Goal: Task Accomplishment & Management: Manage account settings

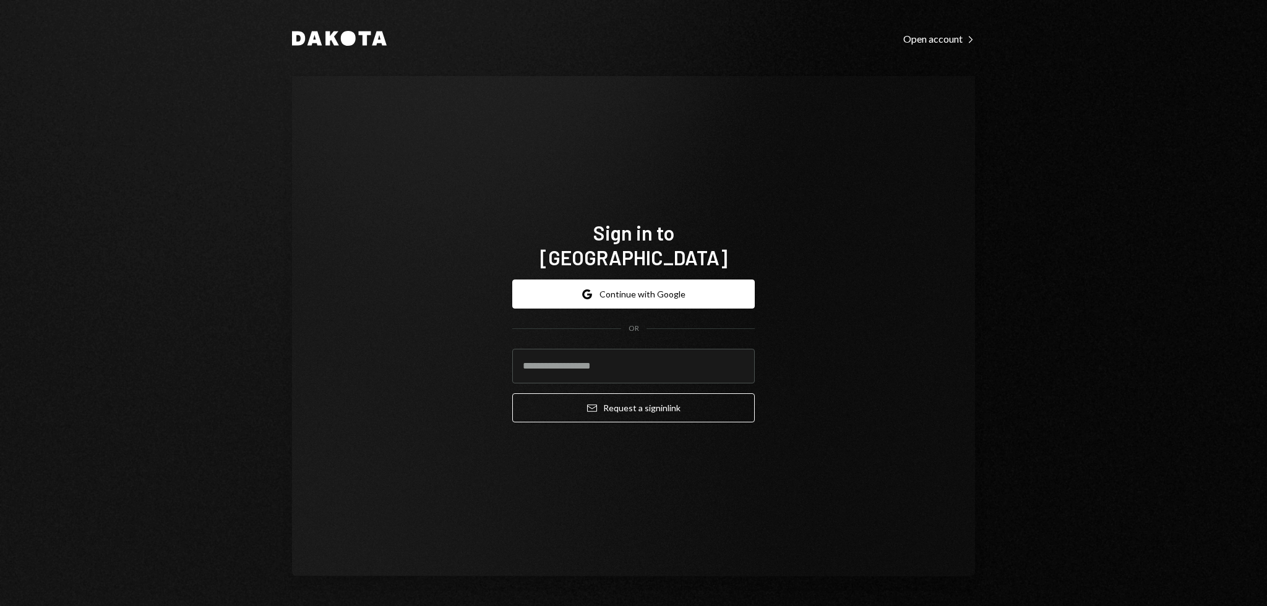
type input "**********"
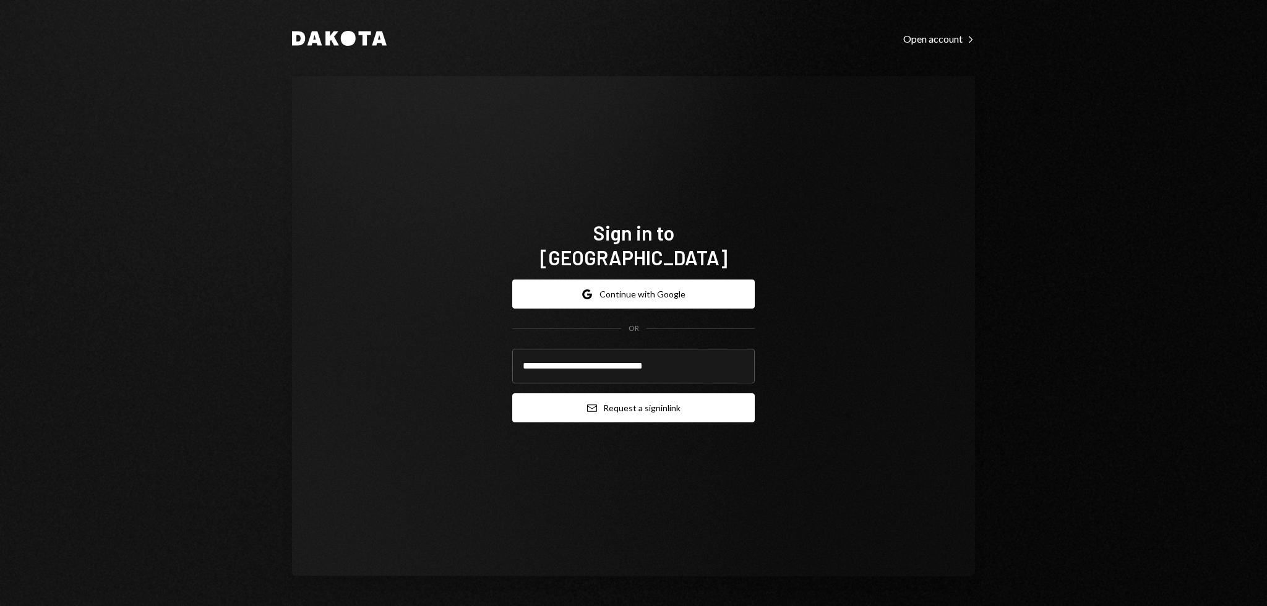
click at [659, 396] on button "Email Request a sign in link" at bounding box center [633, 407] width 242 height 29
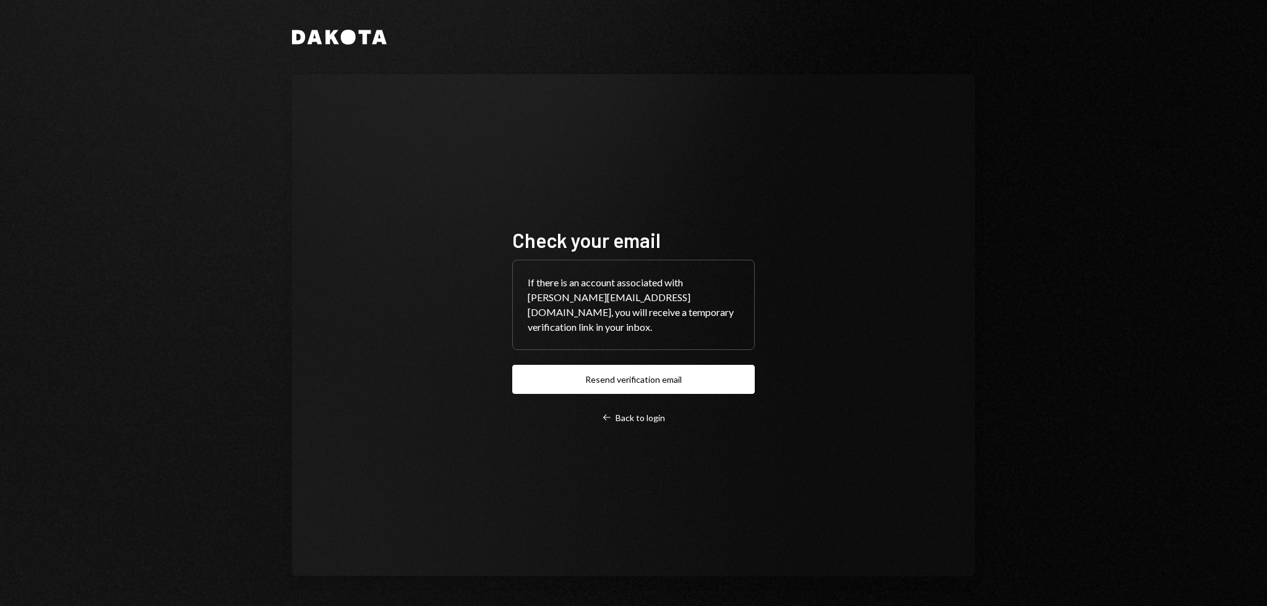
click at [94, 602] on div "Dakota Check your email If there is an account associated with [PERSON_NAME][EM…" at bounding box center [633, 303] width 1267 height 606
click at [659, 374] on button "Resend verification email" at bounding box center [633, 379] width 242 height 29
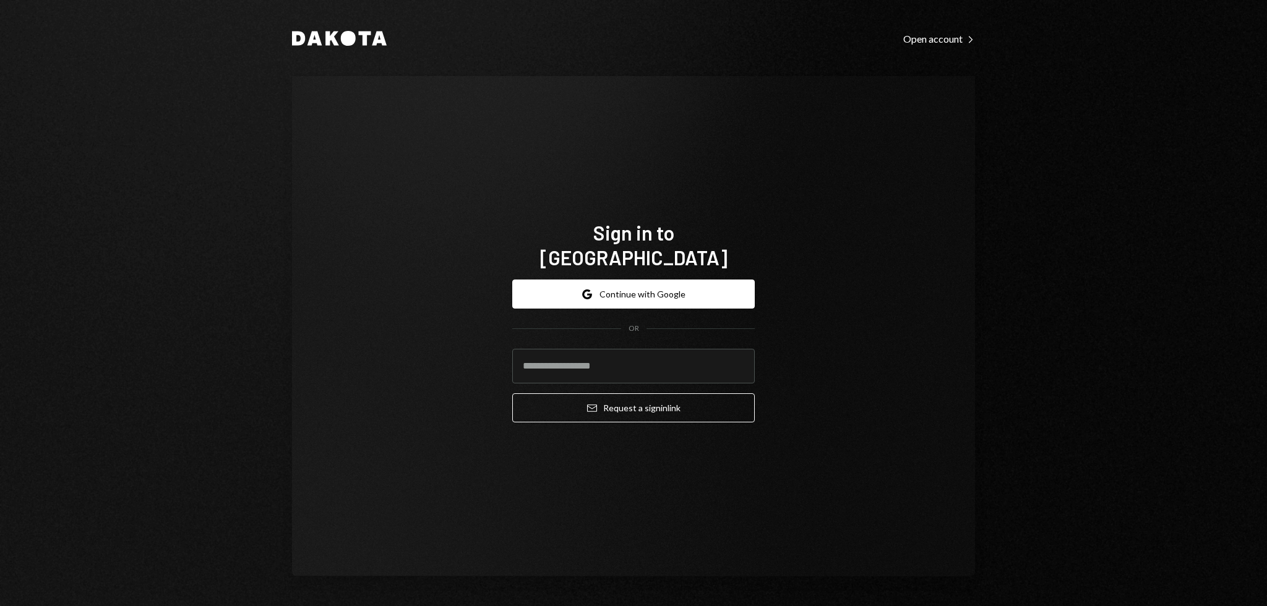
type input "**********"
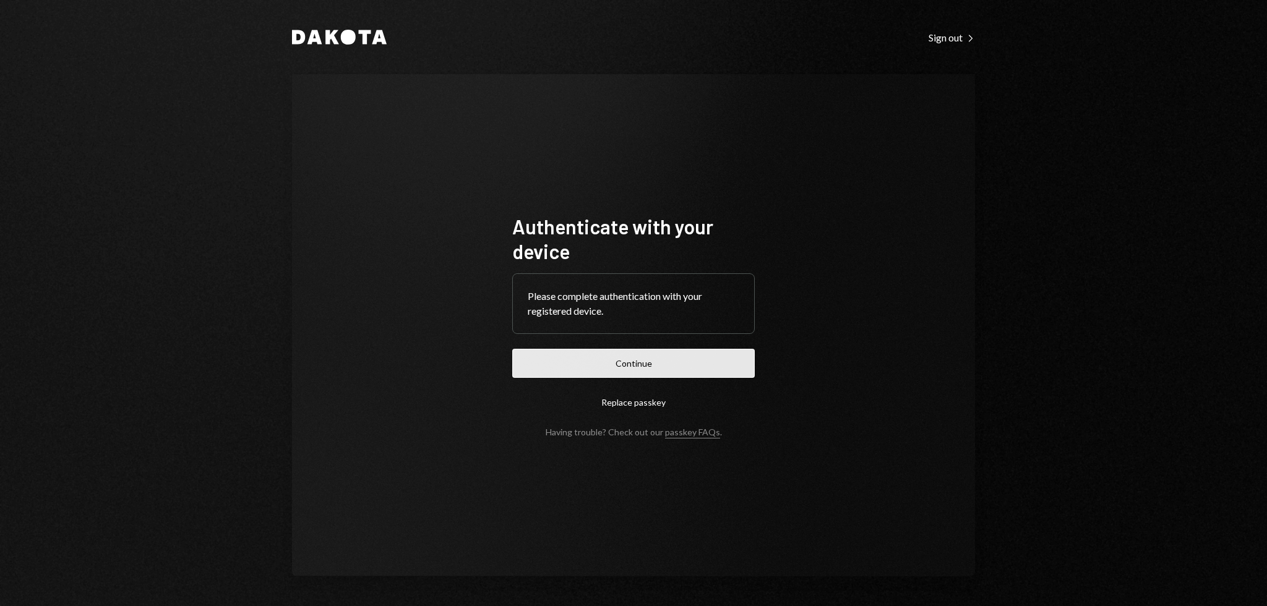
click at [682, 356] on button "Continue" at bounding box center [633, 363] width 242 height 29
drag, startPoint x: 931, startPoint y: 257, endPoint x: 996, endPoint y: 217, distance: 76.4
click at [996, 217] on div "Dakota Sign out Right Caret Authenticate with your device Please complete authe…" at bounding box center [633, 303] width 742 height 606
drag, startPoint x: 996, startPoint y: 217, endPoint x: 988, endPoint y: 187, distance: 31.4
drag, startPoint x: 988, startPoint y: 187, endPoint x: 988, endPoint y: 156, distance: 30.9
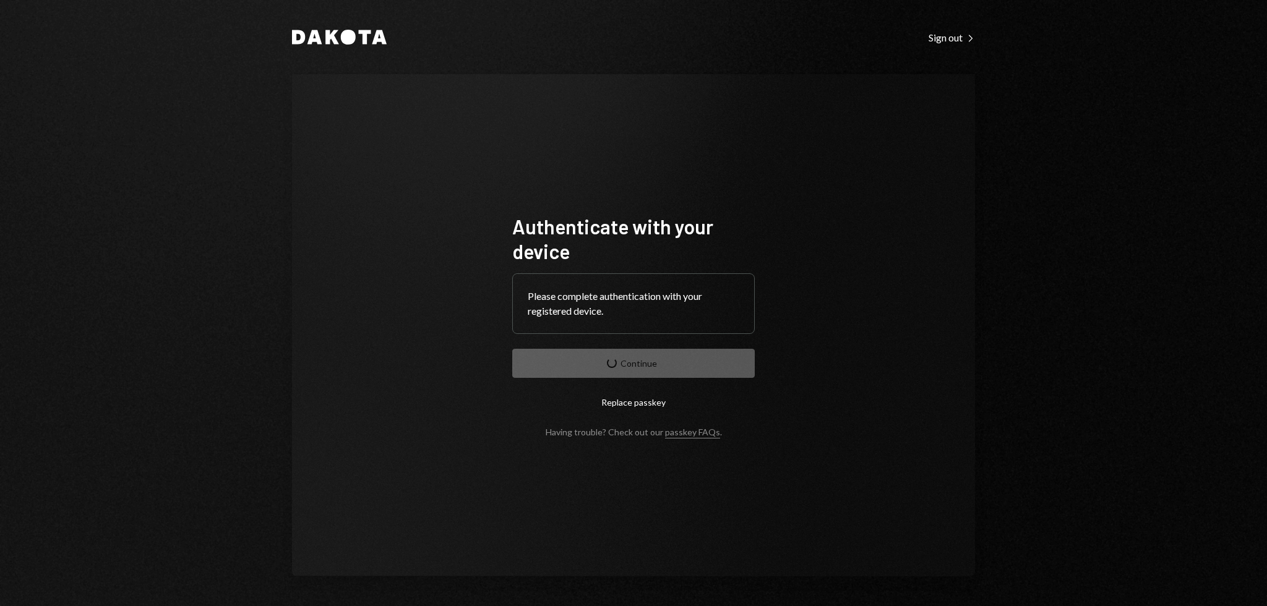
click at [988, 166] on div "Dakota Sign out Right Caret Authenticate with your device Please complete authe…" at bounding box center [633, 303] width 742 height 606
click at [988, 156] on div "Dakota Sign out Right Caret Authenticate with your device Please complete authe…" at bounding box center [633, 303] width 742 height 606
